Goal: Navigation & Orientation: Go to known website

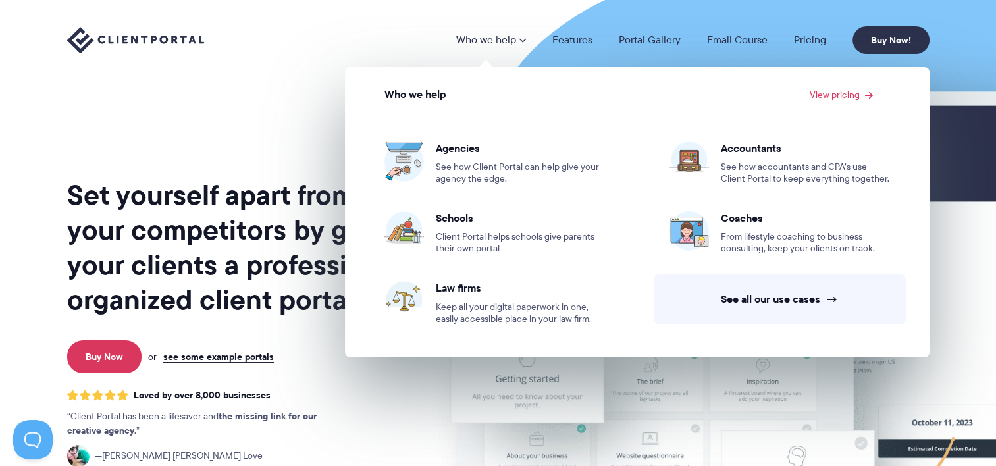
click at [248, 76] on div "Who we help Who we help View pricing Agencies See how Client Portal can help gi…" at bounding box center [498, 40] width 996 height 80
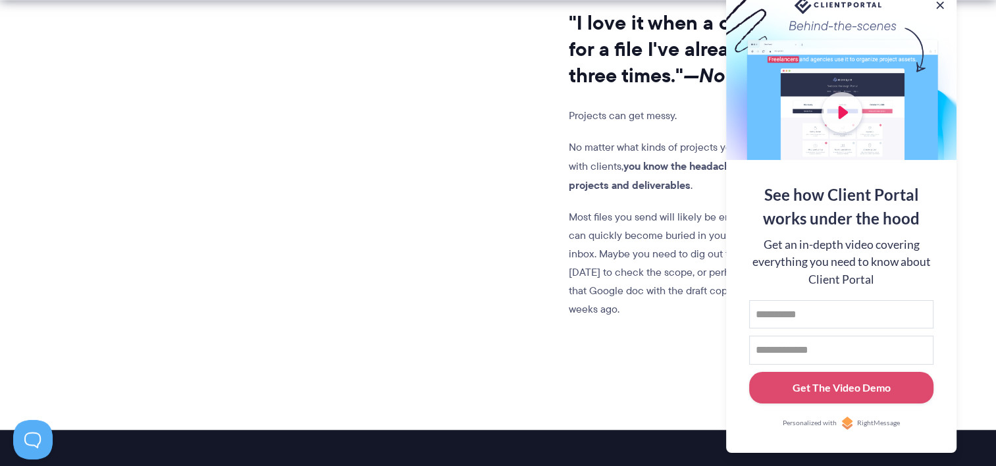
scroll to position [1185, 0]
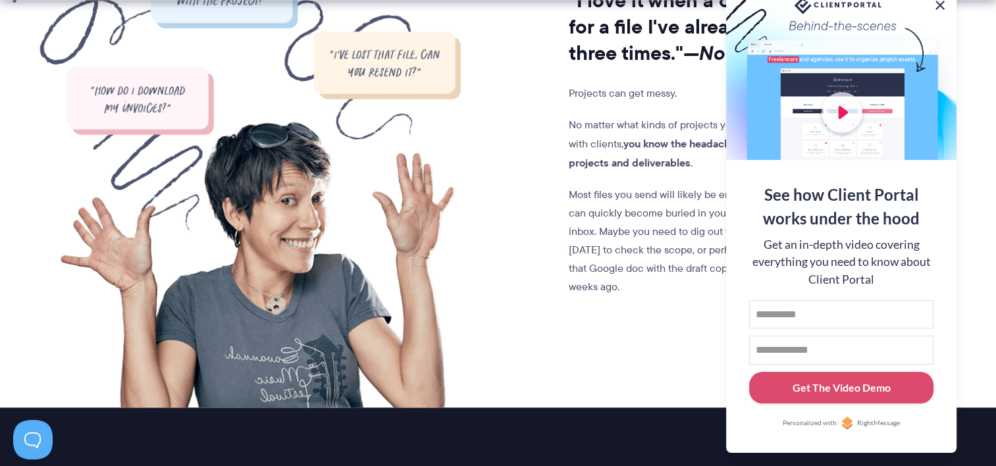
click at [941, 8] on button at bounding box center [940, 5] width 16 height 16
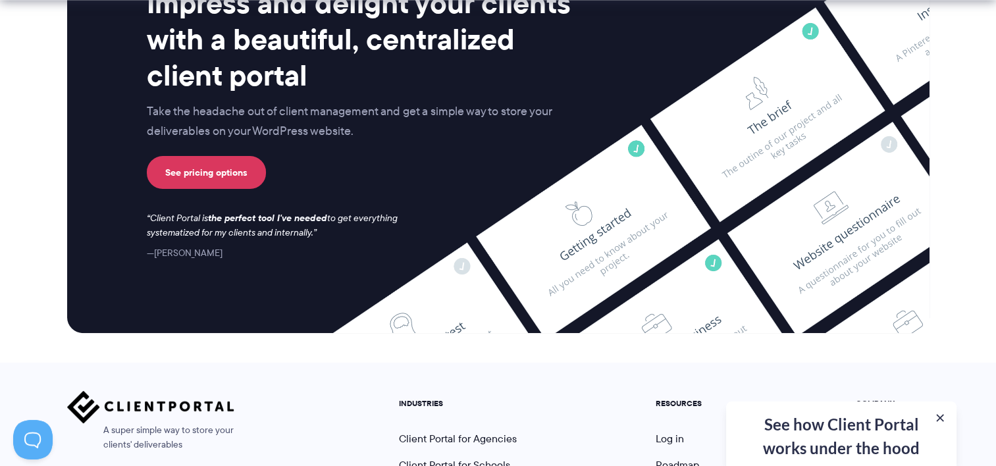
scroll to position [5574, 0]
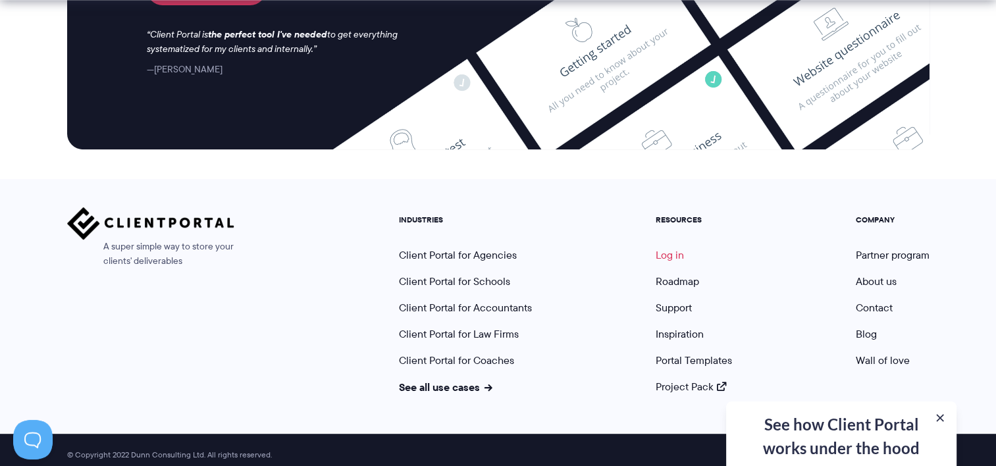
click at [676, 248] on link "Log in" at bounding box center [670, 255] width 28 height 15
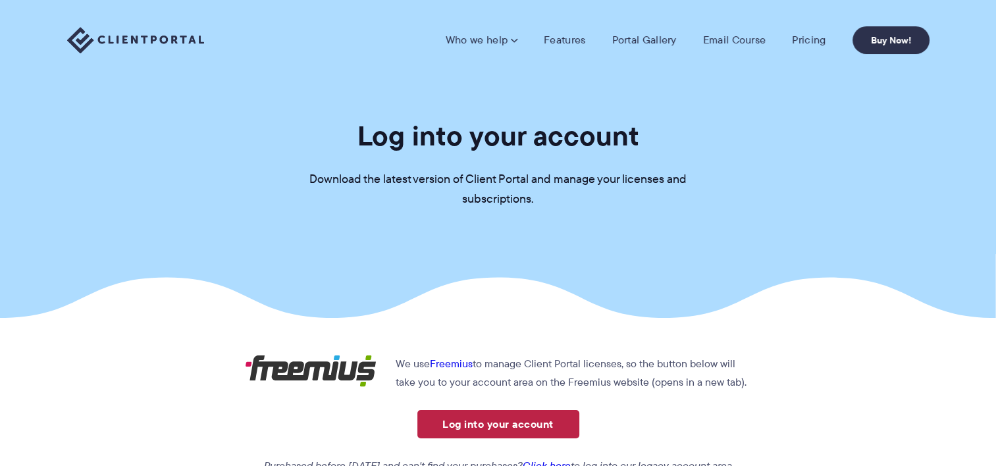
click at [525, 416] on link "Log into your account" at bounding box center [498, 424] width 162 height 28
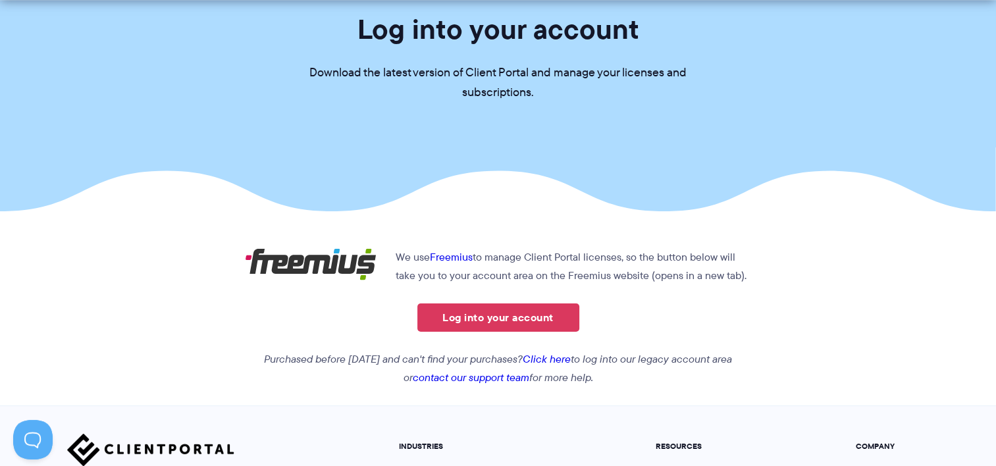
scroll to position [343, 0]
